Goal: Task Accomplishment & Management: Use online tool/utility

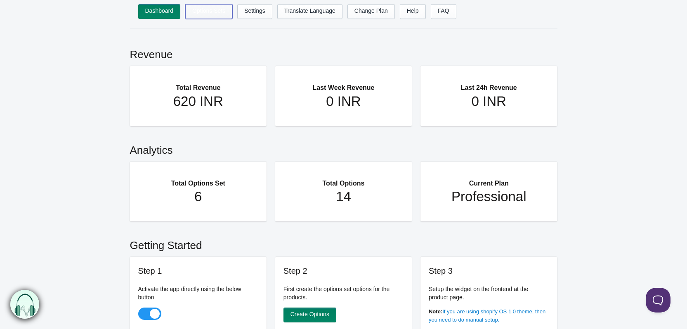
click at [208, 16] on link "Options Sets" at bounding box center [208, 11] width 47 height 15
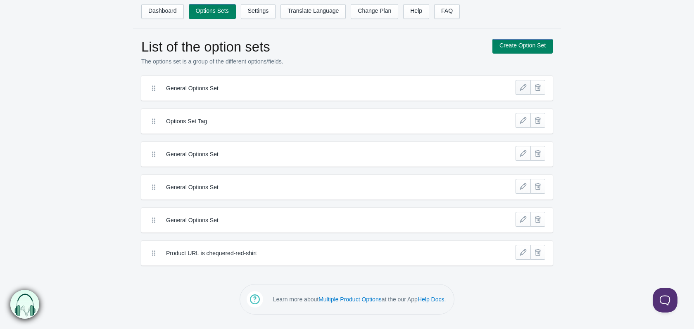
click at [525, 91] on link at bounding box center [522, 87] width 15 height 15
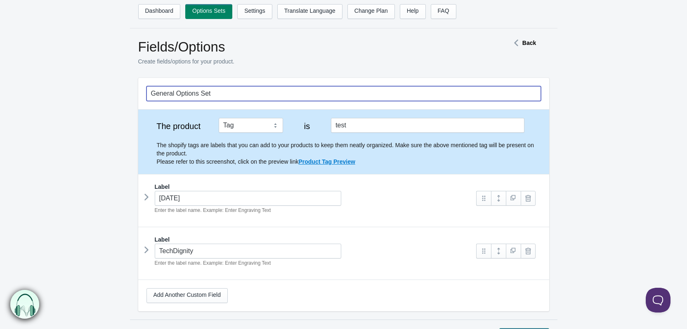
drag, startPoint x: 151, startPoint y: 96, endPoint x: 228, endPoint y: 88, distance: 77.3
click at [228, 90] on input "General Options Set" at bounding box center [344, 93] width 395 height 15
click at [82, 114] on form "General Options Set The product Tag Vendor Type URL Handle All Products is test…" at bounding box center [343, 210] width 687 height 265
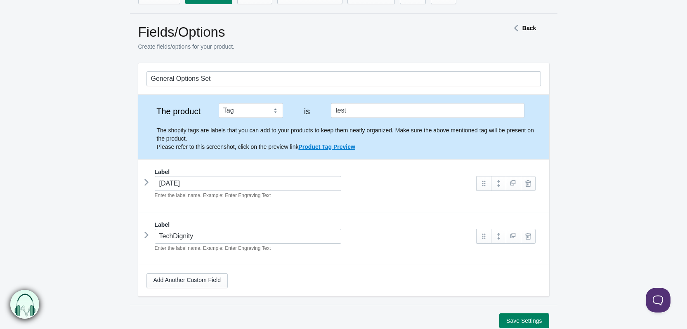
scroll to position [41, 0]
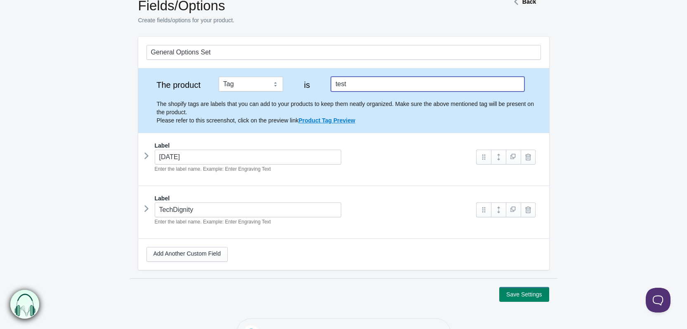
drag, startPoint x: 366, startPoint y: 86, endPoint x: 329, endPoint y: 88, distance: 37.6
click at [329, 88] on div "The product Tag Vendor Type URL Handle All Products is test The shopify tags ar…" at bounding box center [344, 101] width 395 height 48
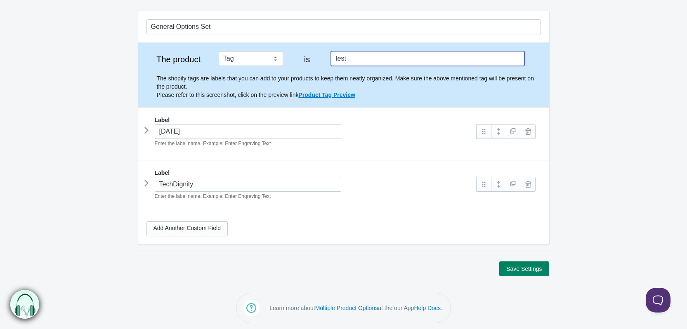
scroll to position [69, 0]
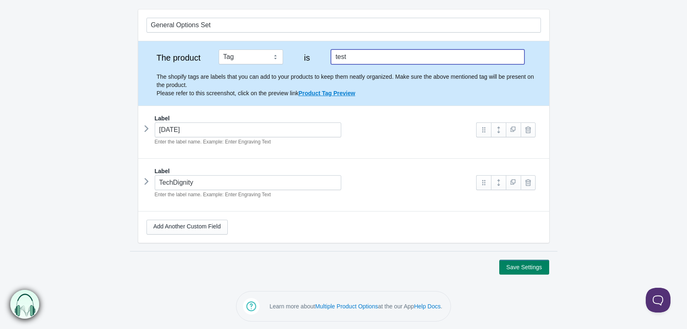
click at [147, 127] on icon at bounding box center [147, 129] width 0 height 12
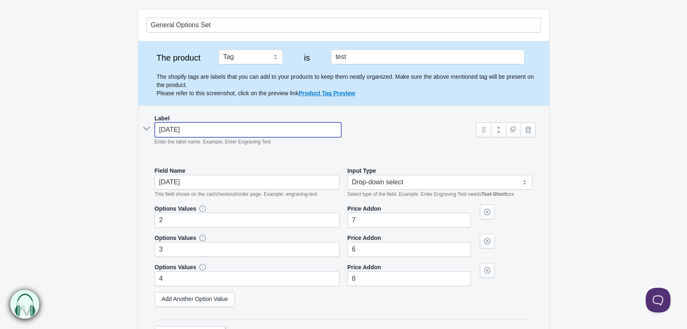
drag, startPoint x: 160, startPoint y: 129, endPoint x: 201, endPoint y: 130, distance: 41.3
click at [201, 130] on input "[DATE]" at bounding box center [248, 130] width 187 height 15
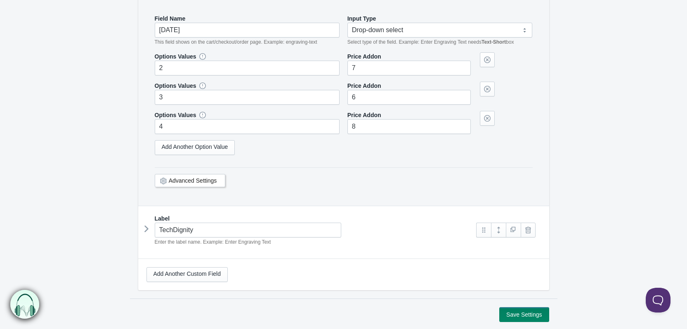
scroll to position [144, 0]
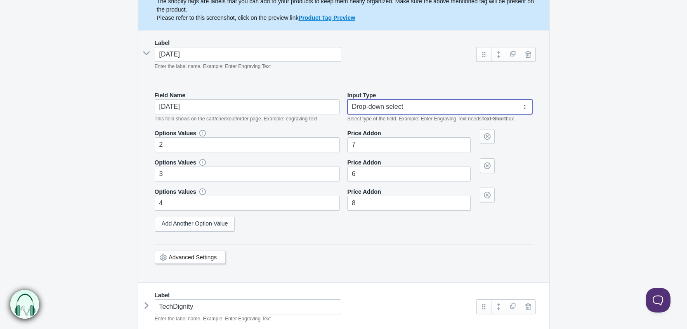
click at [371, 106] on select "Text-Short Text-Long Radio button Drop-down select Image Checkbox Datepicker" at bounding box center [440, 107] width 185 height 15
click at [92, 121] on form "General Options Set The product Tag Vendor Type URL Handle All Products is test…" at bounding box center [343, 166] width 687 height 465
click at [398, 108] on select "Text-Short Text-Long Radio button Drop-down select Image Checkbox Datepicker" at bounding box center [440, 107] width 185 height 15
click at [92, 152] on form "General Options Set The product Tag Vendor Type URL Handle All Products is test…" at bounding box center [343, 166] width 687 height 465
click at [363, 107] on select "Text-Short Text-Long Radio button Drop-down select Image Checkbox Datepicker" at bounding box center [440, 107] width 185 height 15
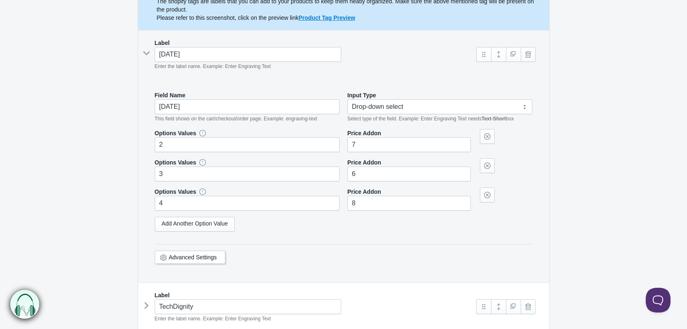
click at [590, 99] on form "General Options Set The product Tag Vendor Type URL Handle All Products is test…" at bounding box center [343, 166] width 687 height 465
click at [366, 107] on select "Text-Short Text-Long Radio button Drop-down select Image Checkbox Datepicker" at bounding box center [440, 107] width 185 height 15
click at [43, 107] on form "General Options Set The product Tag Vendor Type URL Handle All Products is test…" at bounding box center [343, 166] width 687 height 465
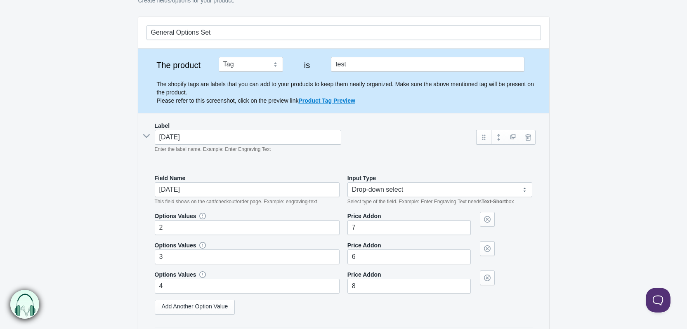
scroll to position [0, 0]
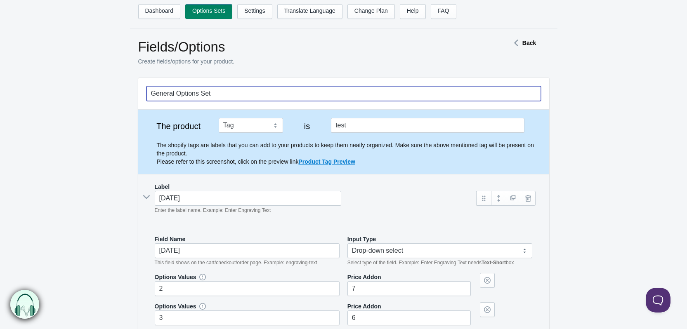
drag, startPoint x: 151, startPoint y: 94, endPoint x: 226, endPoint y: 90, distance: 74.9
click at [226, 90] on input "General Options Set" at bounding box center [344, 93] width 395 height 15
click at [229, 88] on input "General Options Set" at bounding box center [344, 93] width 395 height 15
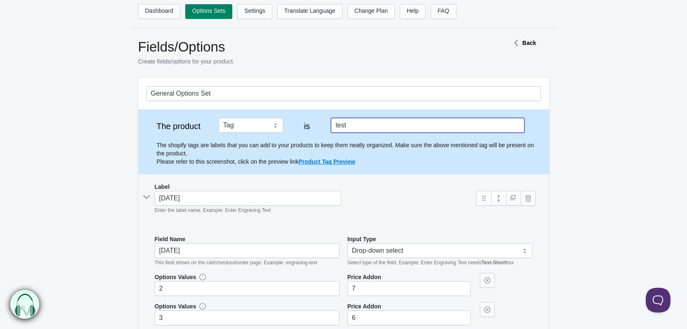
drag, startPoint x: 356, startPoint y: 126, endPoint x: 332, endPoint y: 126, distance: 23.5
click at [332, 126] on input "test" at bounding box center [427, 125] width 193 height 15
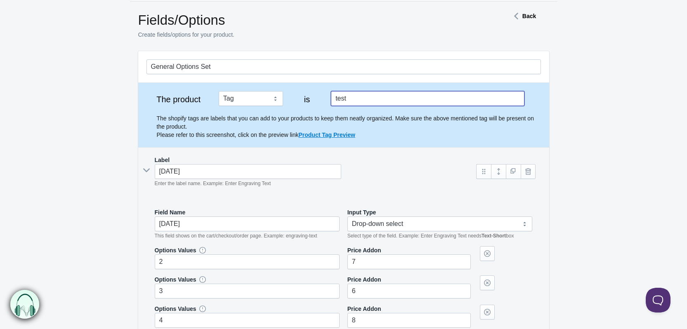
scroll to position [41, 0]
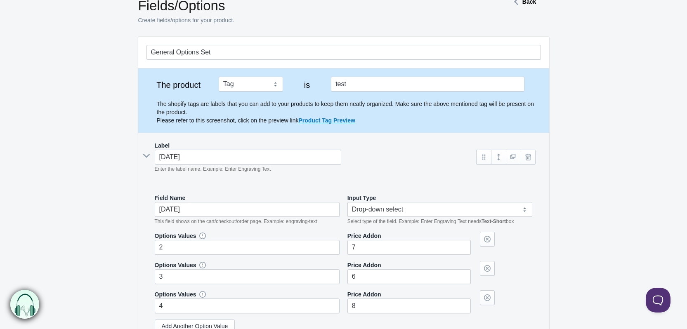
click at [256, 114] on p "The shopify tags are labels that you can add to your products to keep them neat…" at bounding box center [349, 112] width 384 height 25
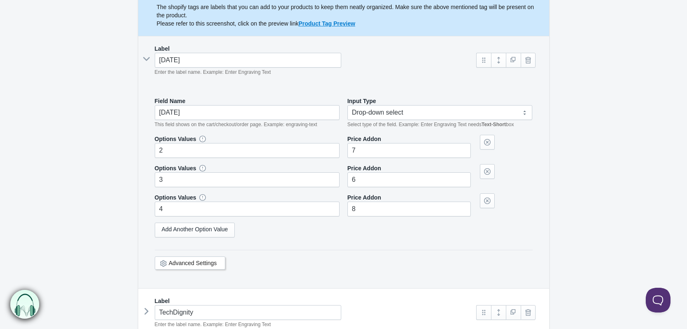
scroll to position [124, 0]
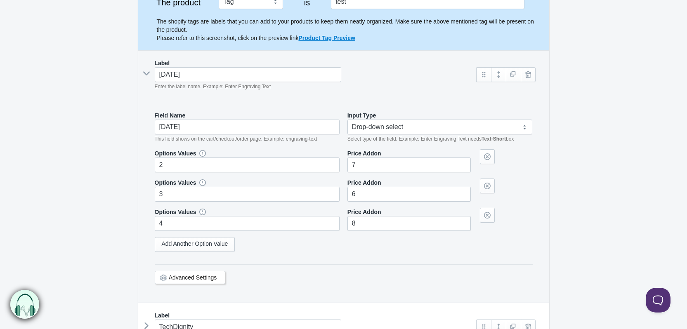
click at [143, 73] on icon at bounding box center [146, 73] width 12 height 0
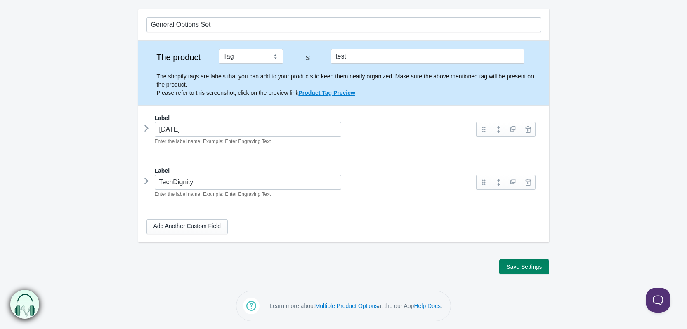
scroll to position [69, 0]
click at [147, 128] on icon at bounding box center [147, 129] width 0 height 12
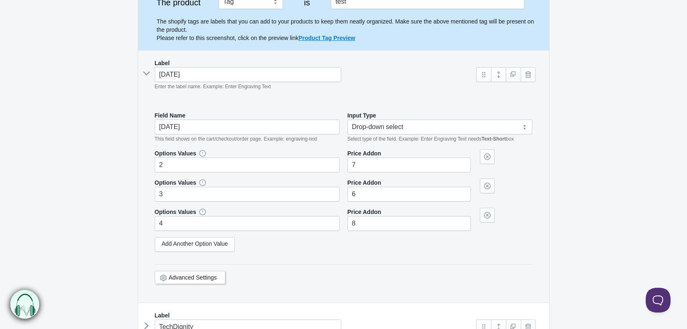
scroll to position [97, 0]
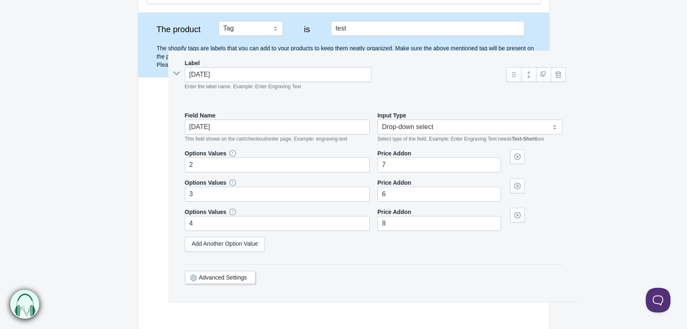
drag, startPoint x: 347, startPoint y: 111, endPoint x: 377, endPoint y: 111, distance: 30.1
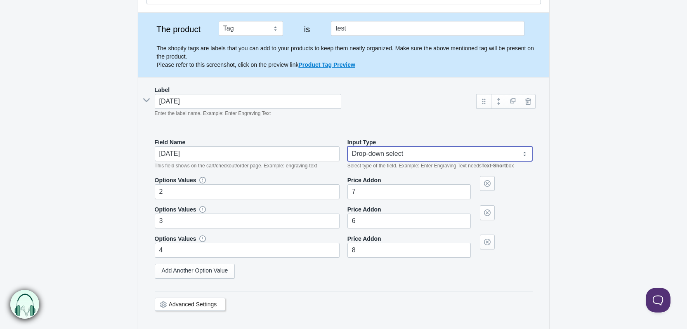
click at [361, 152] on select "Text-Short Text-Long Radio button Drop-down select Image Checkbox Datepicker" at bounding box center [440, 154] width 185 height 15
click at [348, 147] on select "Text-Short Text-Long Radio button Drop-down select Image Checkbox Datepicker" at bounding box center [440, 154] width 185 height 15
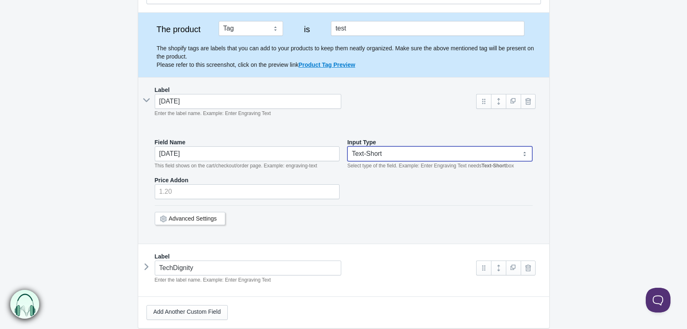
click at [372, 156] on select "Text-Short Text-Long Radio button Drop-down select Image Checkbox Datepicker" at bounding box center [440, 154] width 185 height 15
click at [348, 147] on select "Text-Short Text-Long Radio button Drop-down select Image Checkbox Datepicker" at bounding box center [440, 154] width 185 height 15
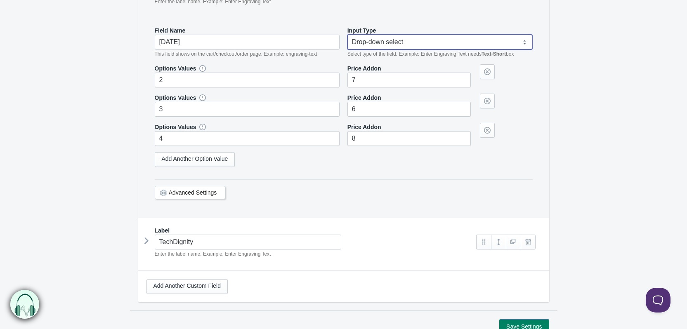
scroll to position [221, 0]
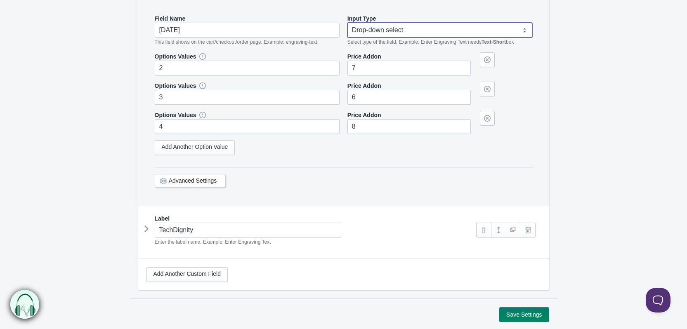
click at [358, 33] on select "Text-Short Text-Long Radio button Drop-down select Image Checkbox Datepicker" at bounding box center [440, 30] width 185 height 15
click at [348, 38] on select "Text-Short Text-Long Radio button Drop-down select Image Checkbox Datepicker" at bounding box center [440, 30] width 185 height 15
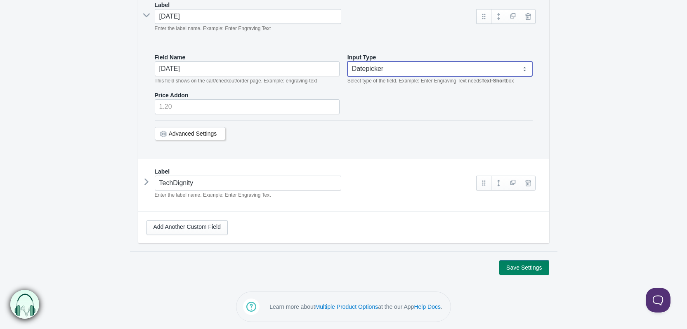
click at [368, 68] on select "Text-Short Text-Long Radio button Drop-down select Image Checkbox Datepicker" at bounding box center [440, 69] width 185 height 15
select select "5"
click at [348, 62] on select "Text-Short Text-Long Radio button Drop-down select Image Checkbox Datepicker" at bounding box center [440, 69] width 185 height 15
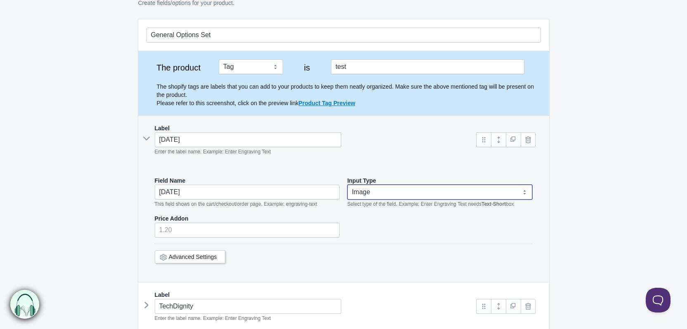
scroll to position [58, 0]
click at [372, 196] on select "Text-Short Text-Long Radio button Drop-down select Image Checkbox Datepicker" at bounding box center [440, 192] width 185 height 15
click at [97, 226] on form "General Options Set The product Tag Vendor Type URL Handle All Products is test…" at bounding box center [343, 209] width 687 height 379
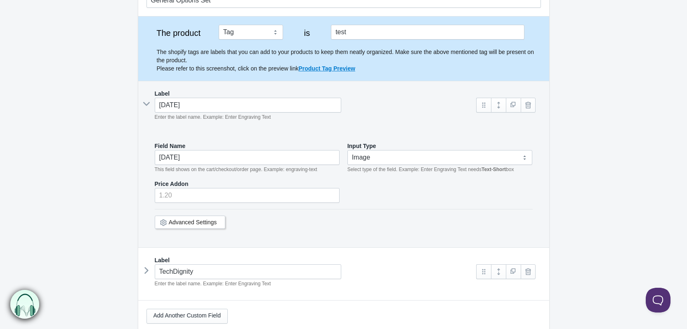
scroll to position [141, 0]
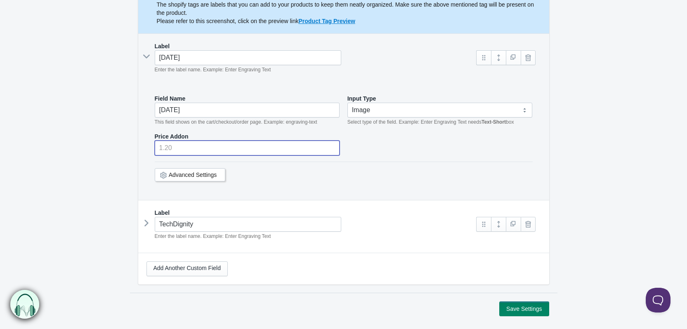
click at [174, 147] on input "number" at bounding box center [247, 148] width 185 height 15
click at [190, 175] on link "Advanced Settings" at bounding box center [193, 175] width 48 height 7
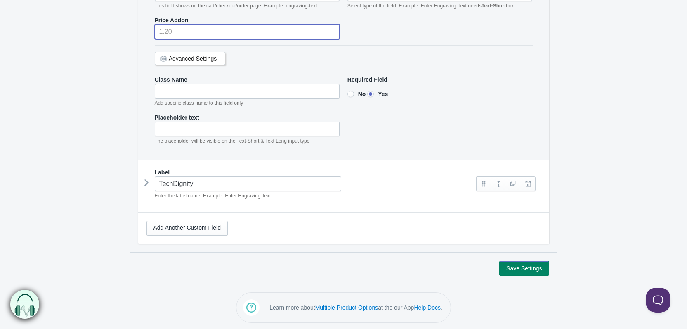
scroll to position [86, 0]
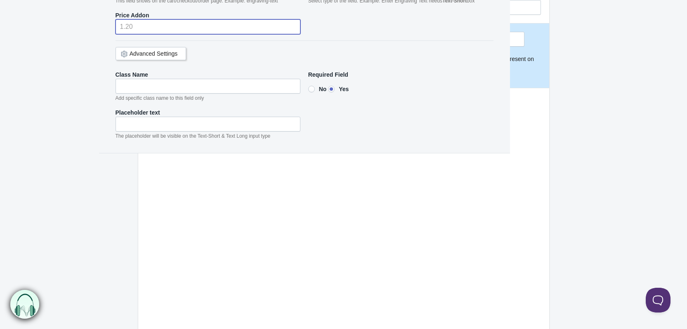
drag, startPoint x: 391, startPoint y: 83, endPoint x: 353, endPoint y: 79, distance: 37.4
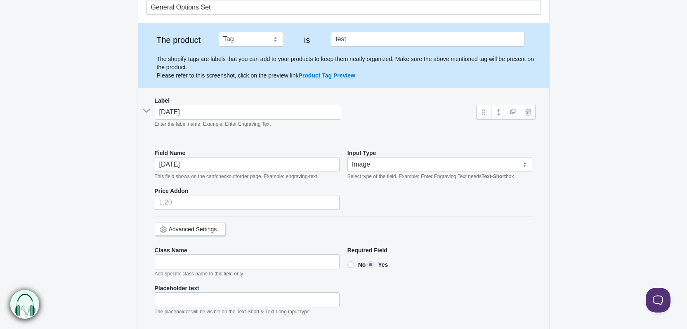
click at [142, 111] on icon at bounding box center [146, 111] width 12 height 0
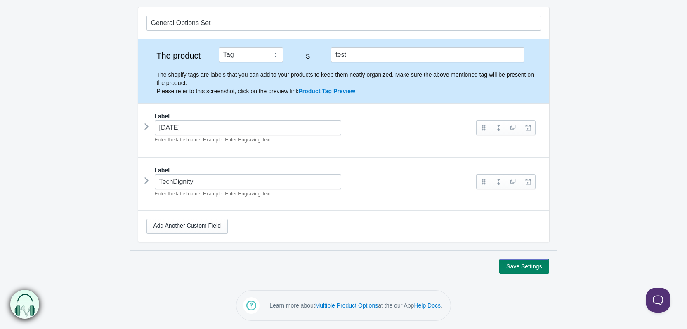
scroll to position [69, 0]
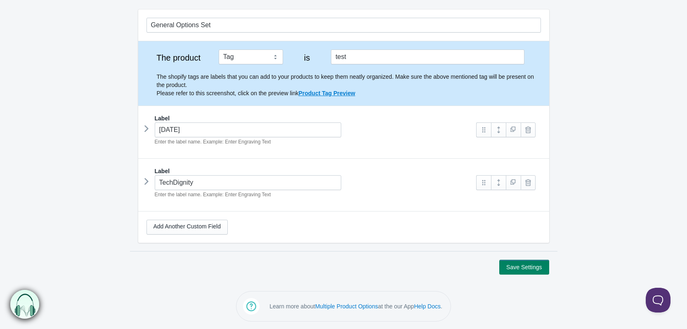
click at [147, 128] on icon at bounding box center [147, 129] width 0 height 12
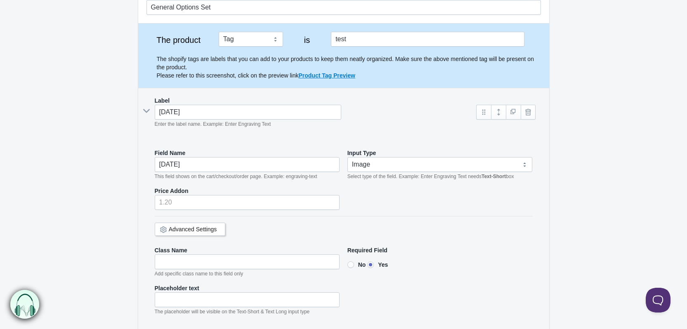
click at [145, 111] on icon at bounding box center [146, 111] width 12 height 0
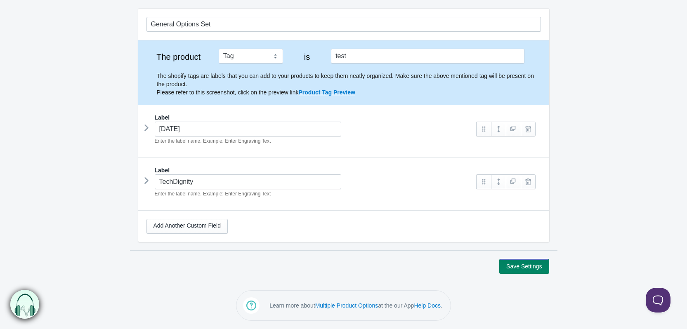
scroll to position [69, 0]
click at [147, 130] on icon at bounding box center [147, 129] width 0 height 12
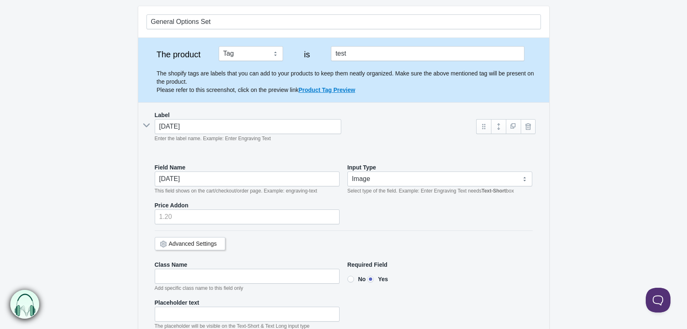
scroll to position [86, 0]
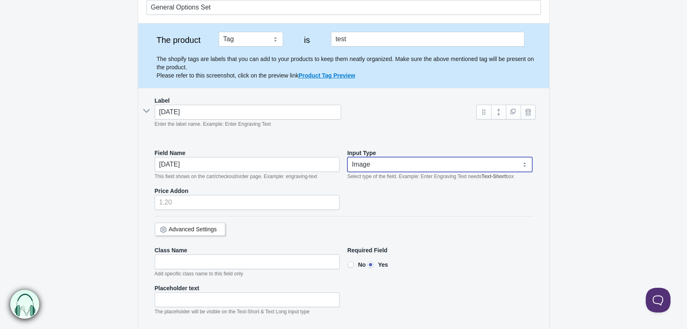
click at [362, 166] on select "Text-Short Text-Long Radio button Drop-down select Image Checkbox Datepicker" at bounding box center [440, 164] width 185 height 15
select select "4"
click at [348, 157] on select "Text-Short Text-Long Radio button Drop-down select Image Checkbox Datepicker" at bounding box center [440, 164] width 185 height 15
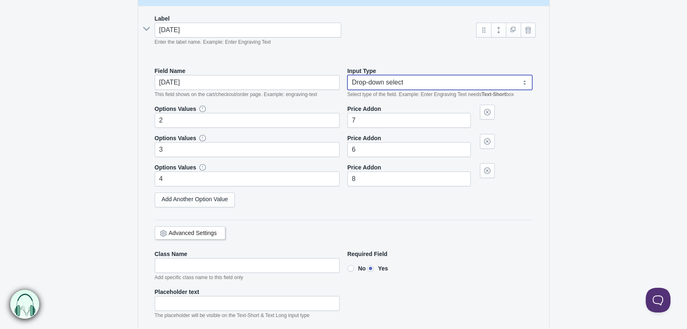
scroll to position [169, 0]
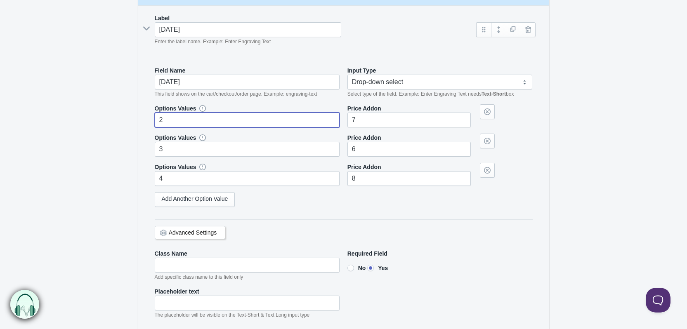
drag, startPoint x: 165, startPoint y: 118, endPoint x: 154, endPoint y: 118, distance: 10.3
click at [155, 118] on input "2" at bounding box center [247, 120] width 185 height 15
drag, startPoint x: 365, startPoint y: 117, endPoint x: 347, endPoint y: 119, distance: 18.2
click at [348, 119] on input"] "7" at bounding box center [409, 120] width 123 height 15
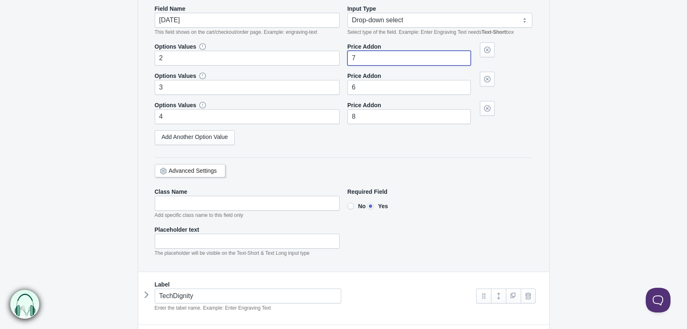
scroll to position [251, 0]
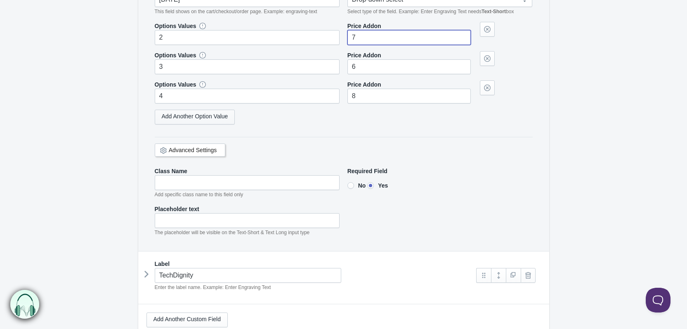
click at [190, 120] on link "Add Another Option Value" at bounding box center [195, 117] width 81 height 15
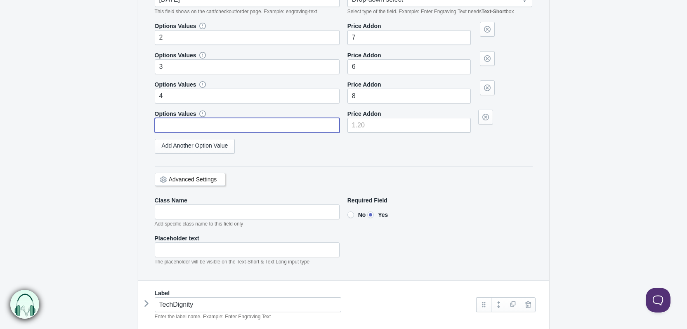
click at [187, 128] on input "text" at bounding box center [247, 125] width 185 height 15
type input "2"
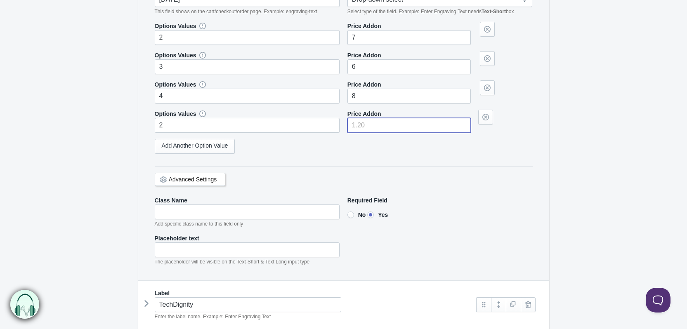
click at [359, 129] on input"] "number" at bounding box center [409, 125] width 123 height 15
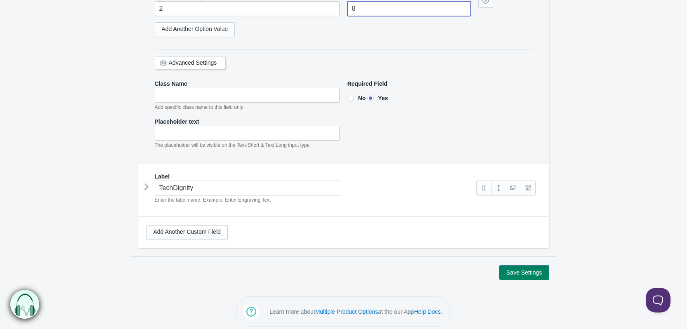
scroll to position [372, 0]
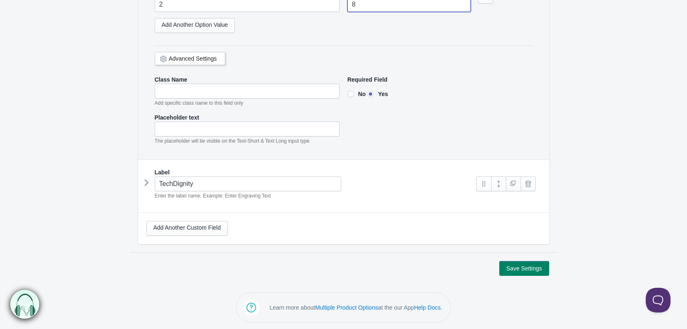
type input"] "8"
click at [523, 267] on button "Save Settings" at bounding box center [525, 268] width 50 height 15
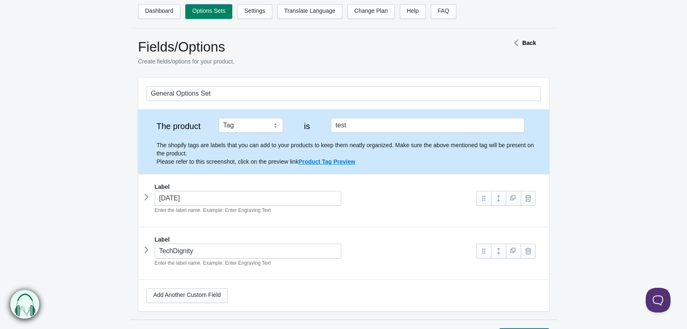
click at [147, 197] on icon at bounding box center [147, 197] width 0 height 12
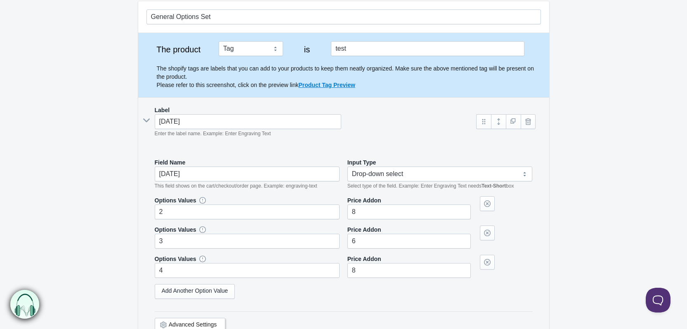
scroll to position [165, 0]
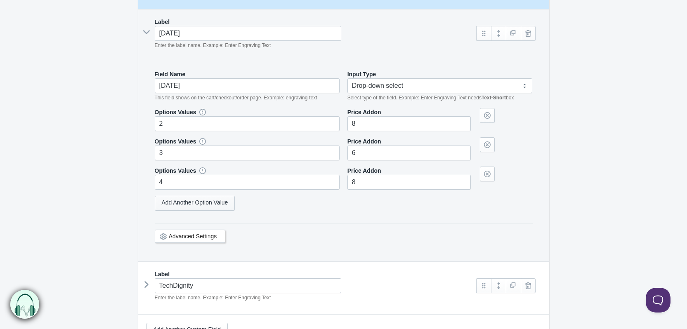
click at [218, 199] on link "Add Another Option Value" at bounding box center [195, 203] width 81 height 15
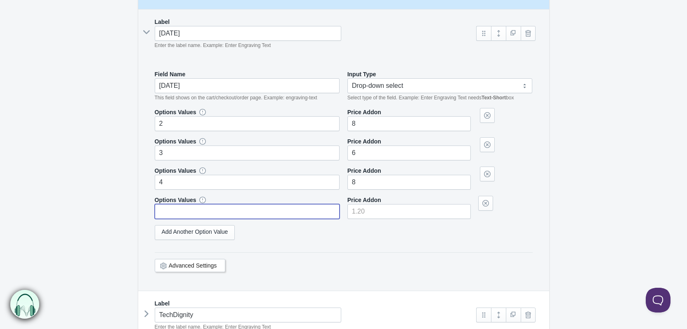
click at [201, 209] on input "text" at bounding box center [247, 211] width 185 height 15
type input "2"
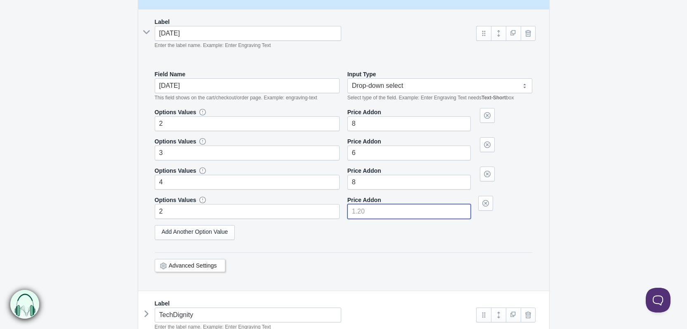
click at [365, 215] on input"] "number" at bounding box center [409, 211] width 123 height 15
click at [347, 235] on div "Add Another Option Value" at bounding box center [344, 232] width 378 height 15
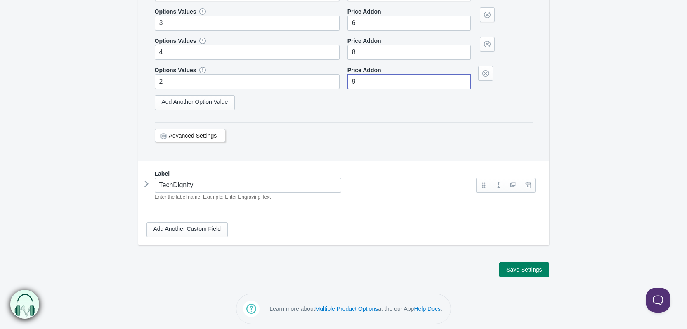
scroll to position [297, 0]
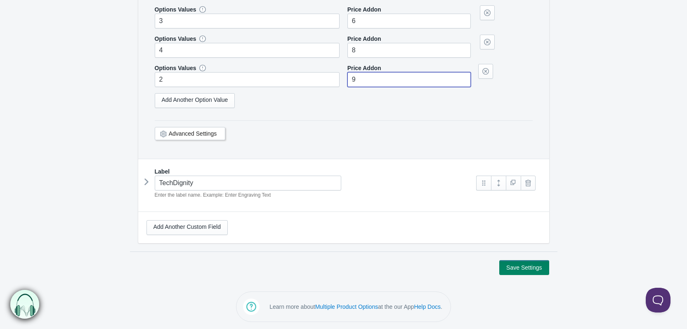
type input"] "9"
click at [520, 265] on button "Save Settings" at bounding box center [525, 268] width 50 height 15
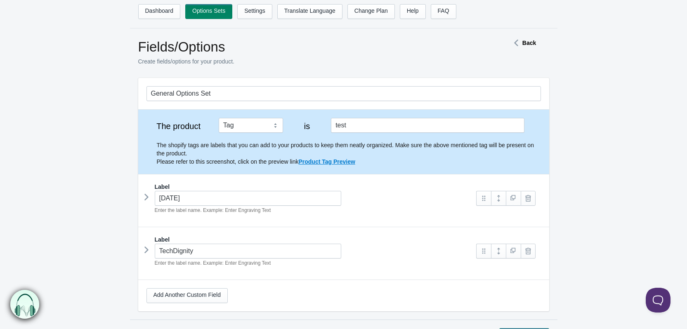
click at [147, 197] on icon at bounding box center [147, 197] width 0 height 12
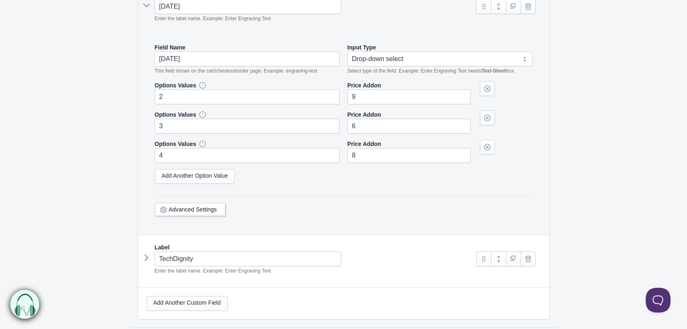
scroll to position [206, 0]
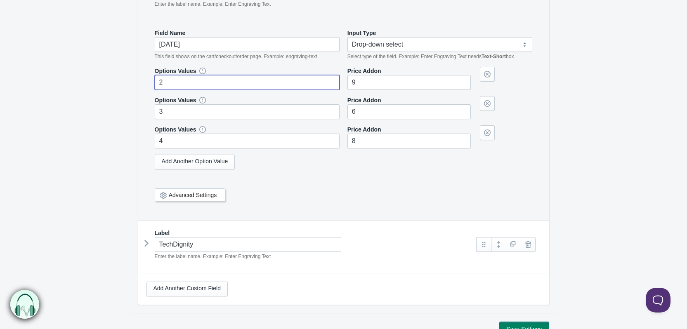
drag, startPoint x: 168, startPoint y: 79, endPoint x: 157, endPoint y: 80, distance: 11.2
click at [157, 80] on input "2" at bounding box center [247, 82] width 185 height 15
click at [170, 83] on input "2" at bounding box center [247, 82] width 185 height 15
drag, startPoint x: 162, startPoint y: 83, endPoint x: 153, endPoint y: 83, distance: 9.1
click at [153, 83] on div "Field Name tuesday This field shows on the cart/checkout/order page. Example: e…" at bounding box center [344, 121] width 395 height 200
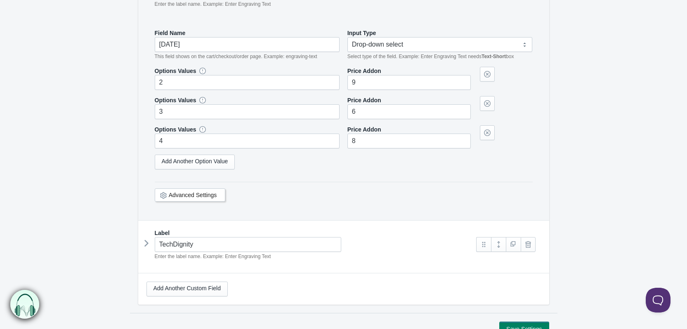
click at [125, 152] on form "General Options Set The product Tag Vendor Type URL Handle All Products is test…" at bounding box center [343, 104] width 687 height 465
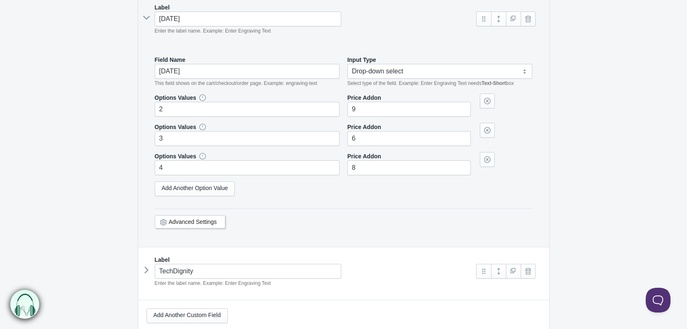
scroll to position [165, 0]
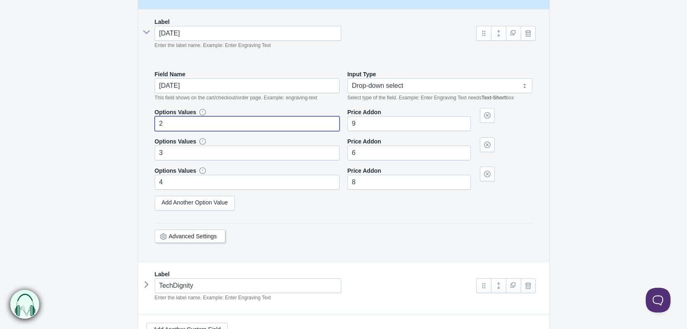
drag, startPoint x: 167, startPoint y: 122, endPoint x: 148, endPoint y: 122, distance: 18.6
click at [148, 122] on div "Field Name tuesday This field shows on the cart/checkout/order page. Example: e…" at bounding box center [344, 162] width 395 height 200
click at [163, 123] on input "2" at bounding box center [247, 123] width 185 height 15
click at [120, 173] on form "General Options Set The product Tag Vendor Type URL Handle All Products is test…" at bounding box center [343, 145] width 687 height 465
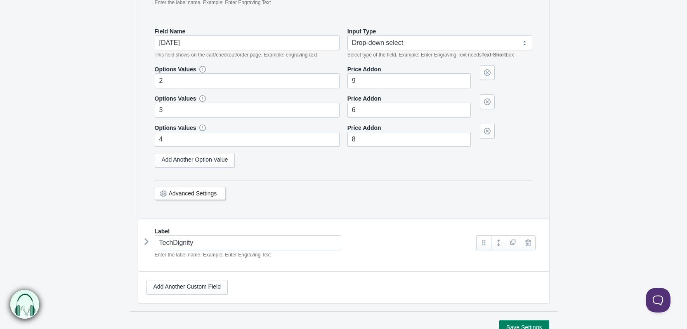
scroll to position [268, 0]
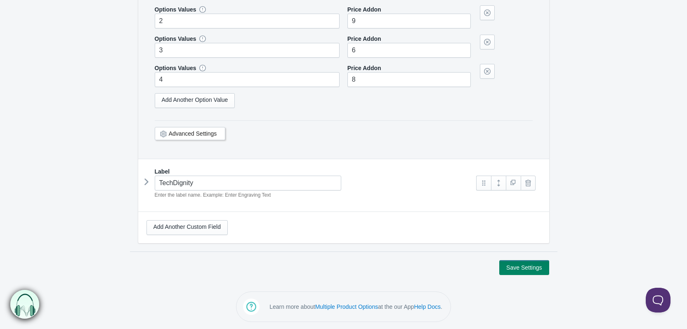
click at [147, 180] on icon at bounding box center [147, 182] width 0 height 12
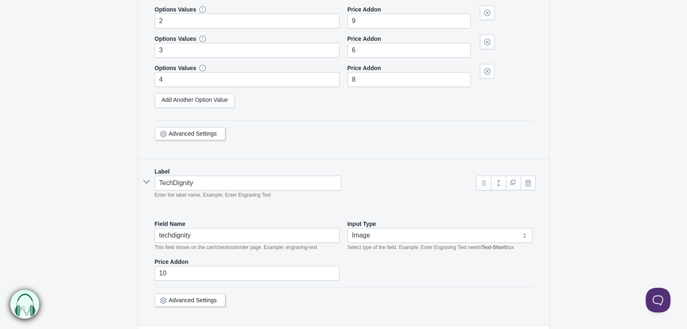
click at [147, 182] on icon at bounding box center [146, 182] width 12 height 0
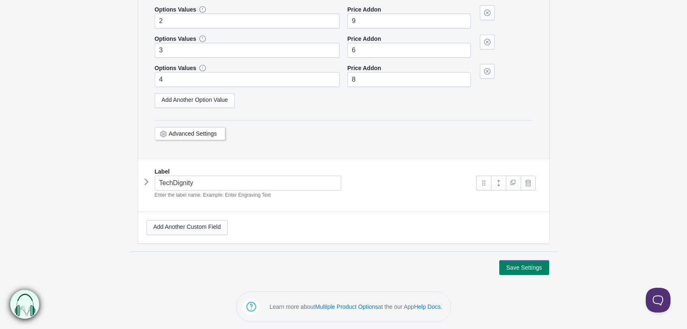
scroll to position [185, 0]
